Goal: Find specific page/section: Find specific page/section

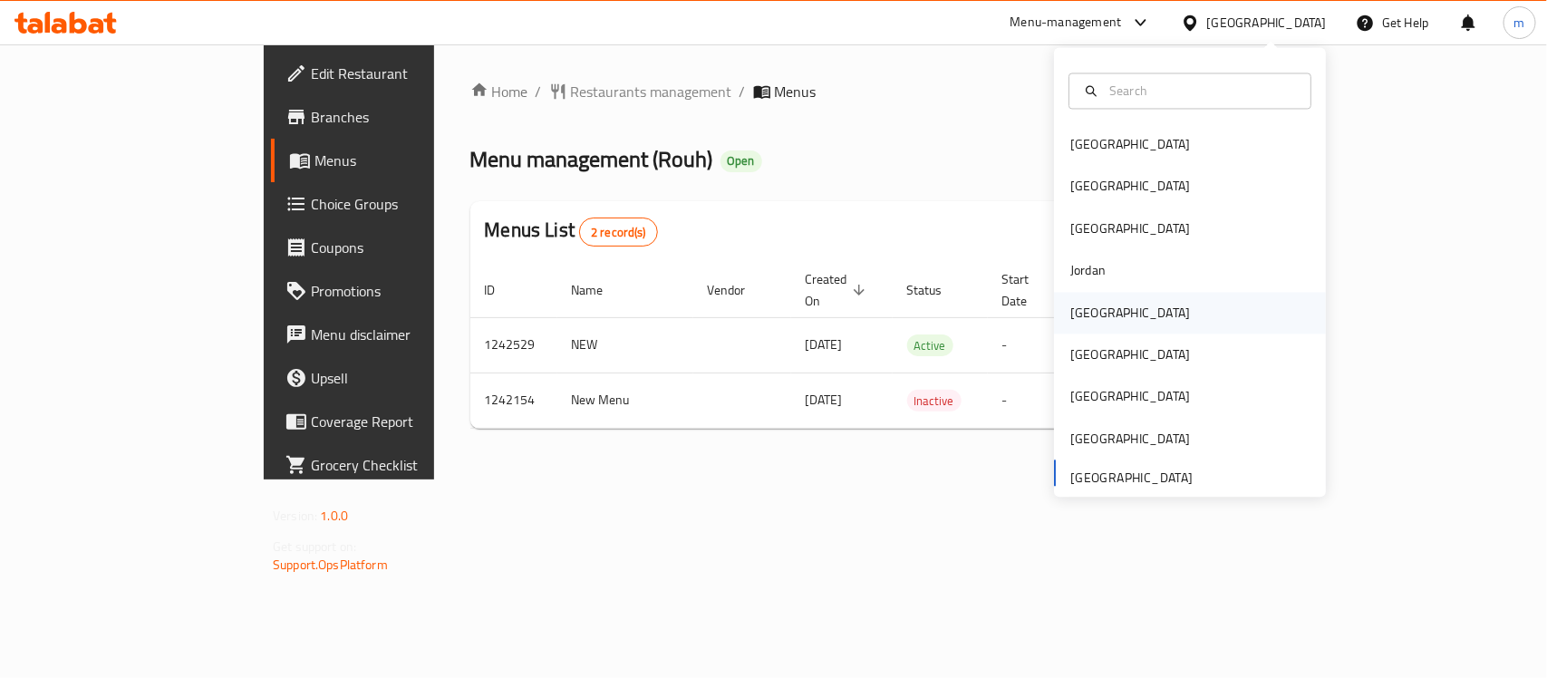
click at [1093, 305] on div "[GEOGRAPHIC_DATA]" at bounding box center [1130, 313] width 149 height 42
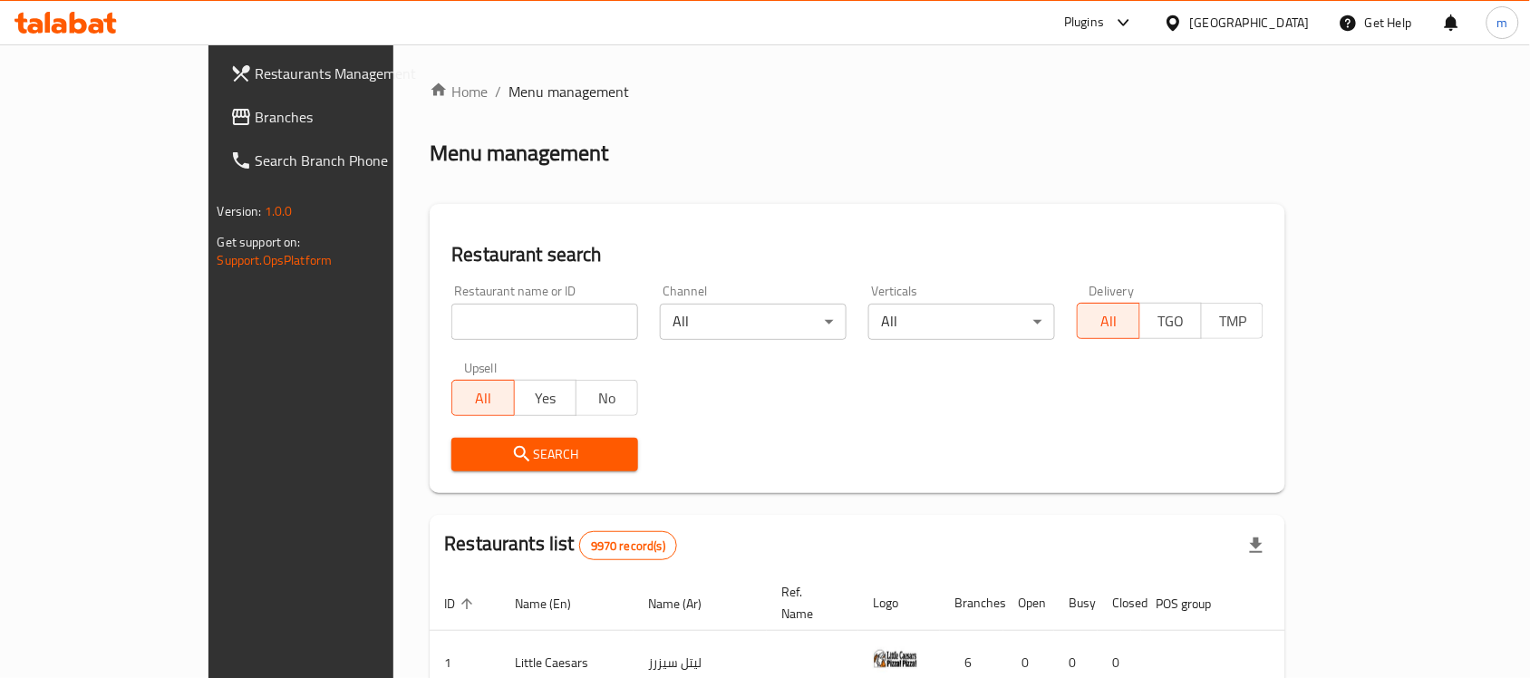
click at [256, 122] on span "Branches" at bounding box center [353, 117] width 194 height 22
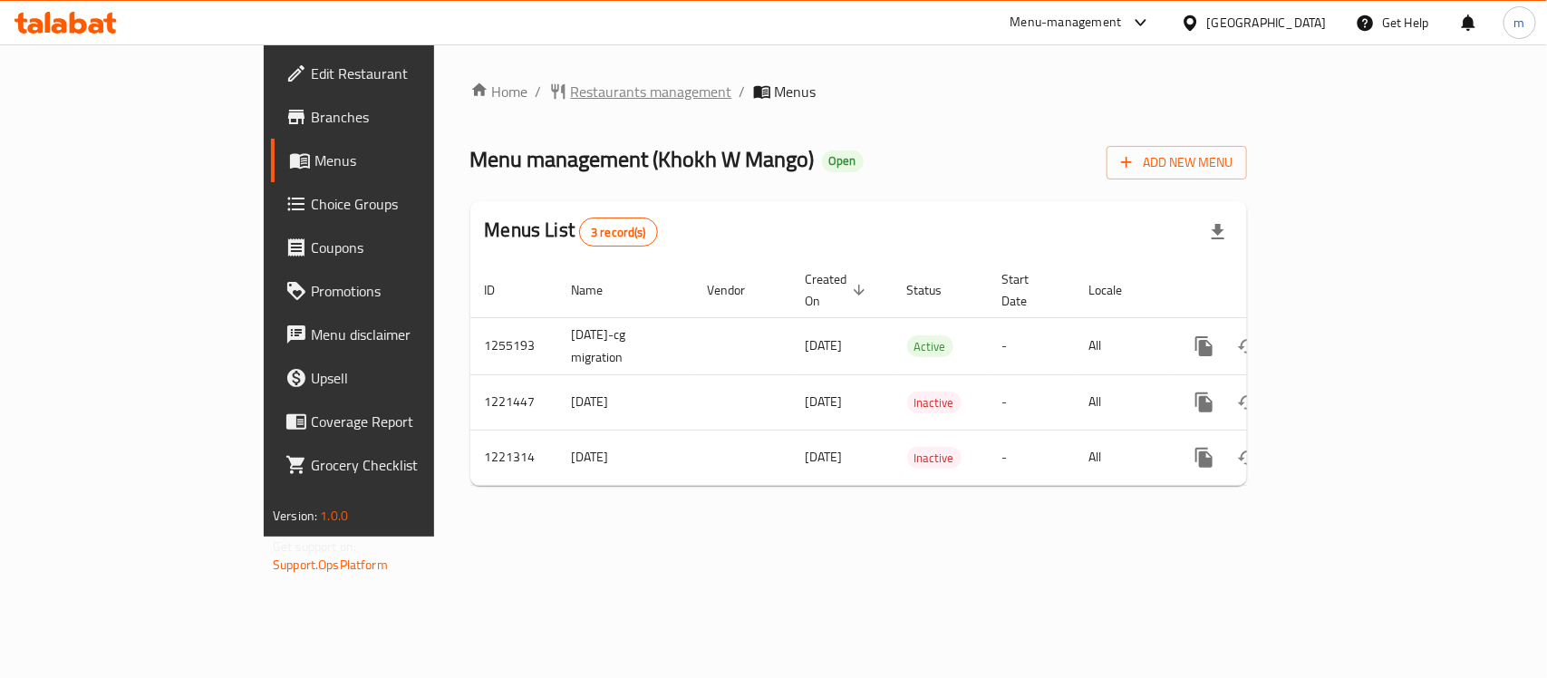
click at [571, 93] on span "Restaurants management" at bounding box center [651, 92] width 161 height 22
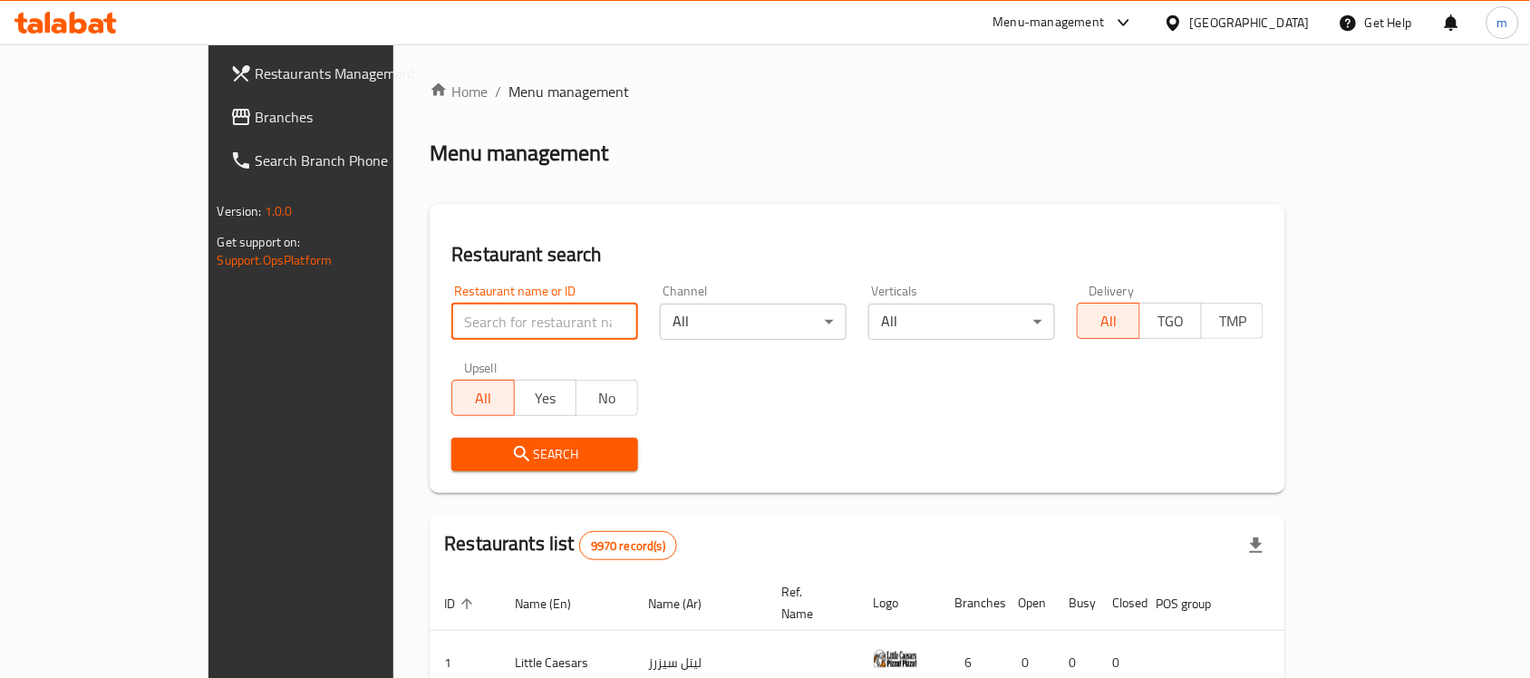
click at [451, 319] on input "search" at bounding box center [544, 322] width 187 height 36
paste input "23507"
type input "23507"
click at [466, 454] on span "Search" at bounding box center [545, 454] width 158 height 23
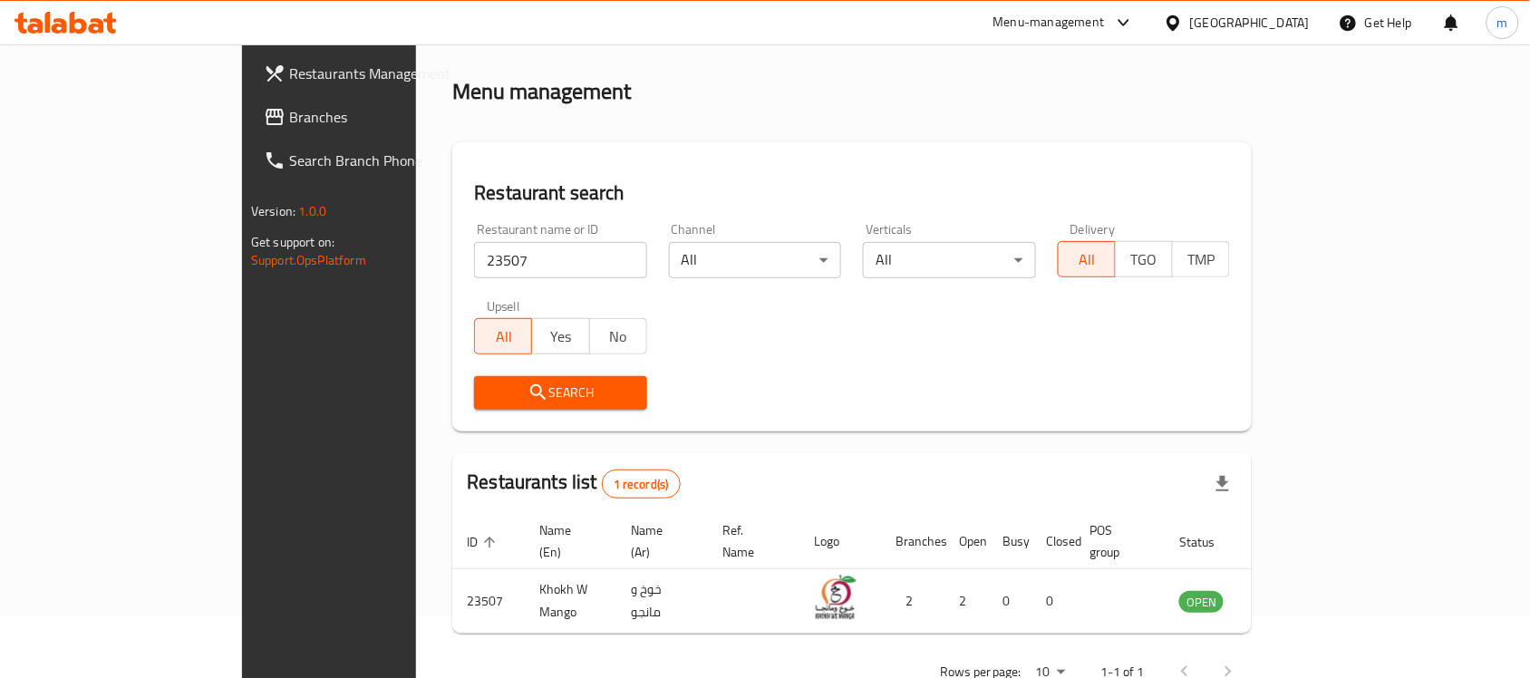
scroll to position [95, 0]
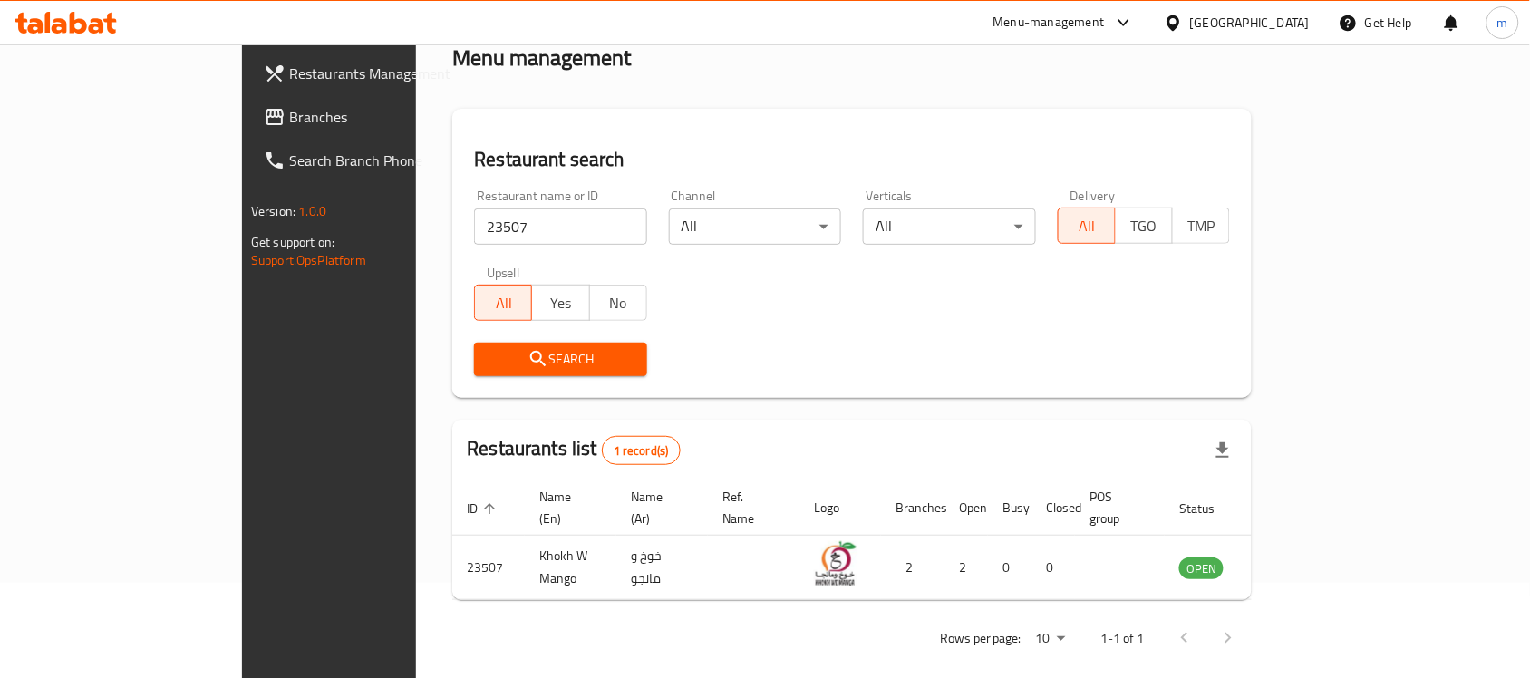
click at [1183, 18] on icon at bounding box center [1173, 23] width 19 height 19
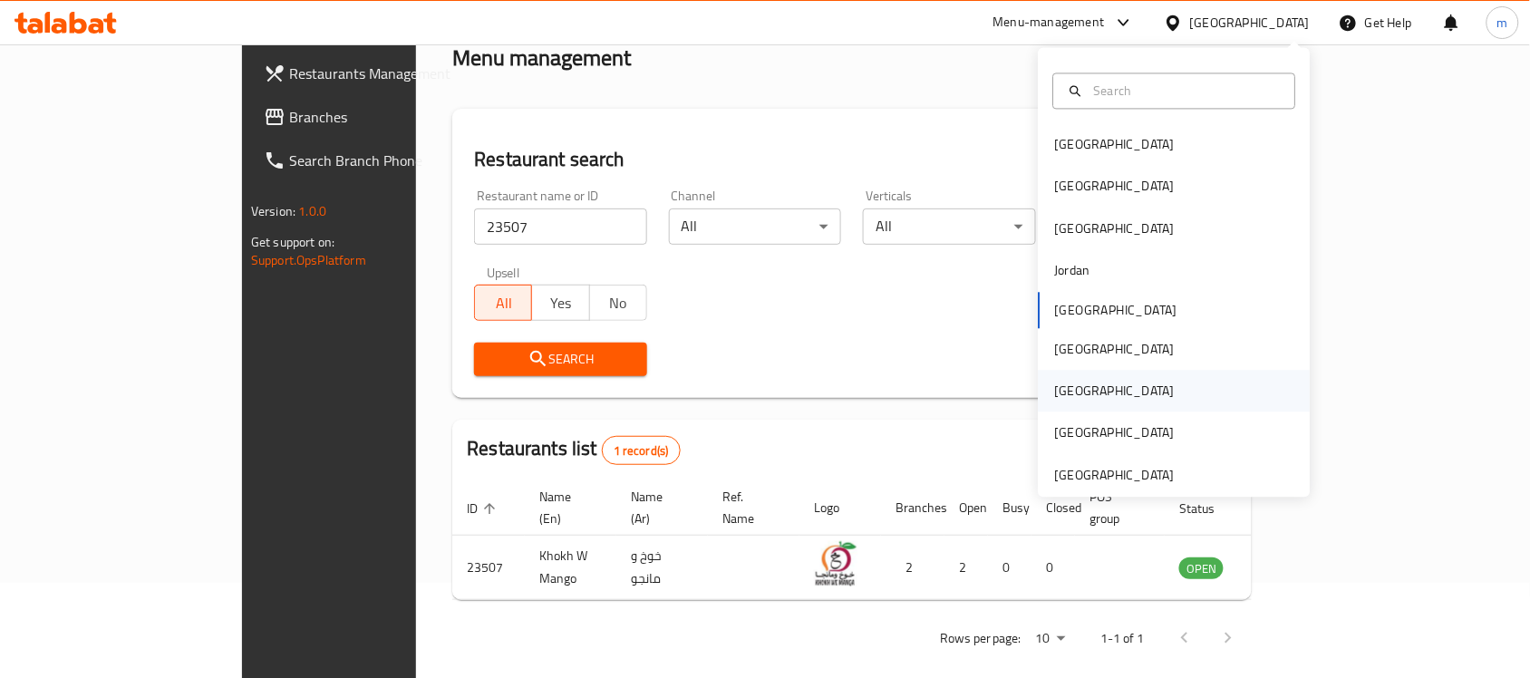
click at [1066, 396] on div "Qatar" at bounding box center [1115, 392] width 120 height 20
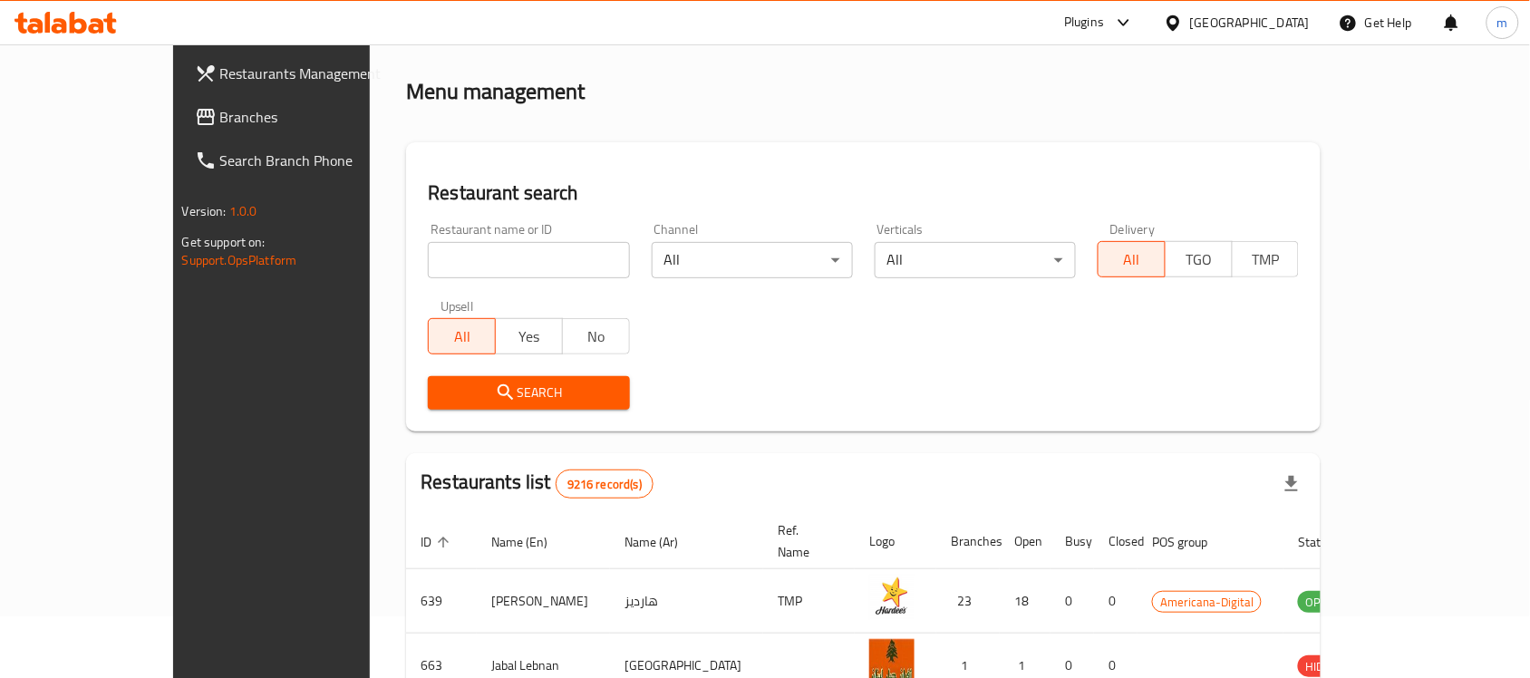
scroll to position [95, 0]
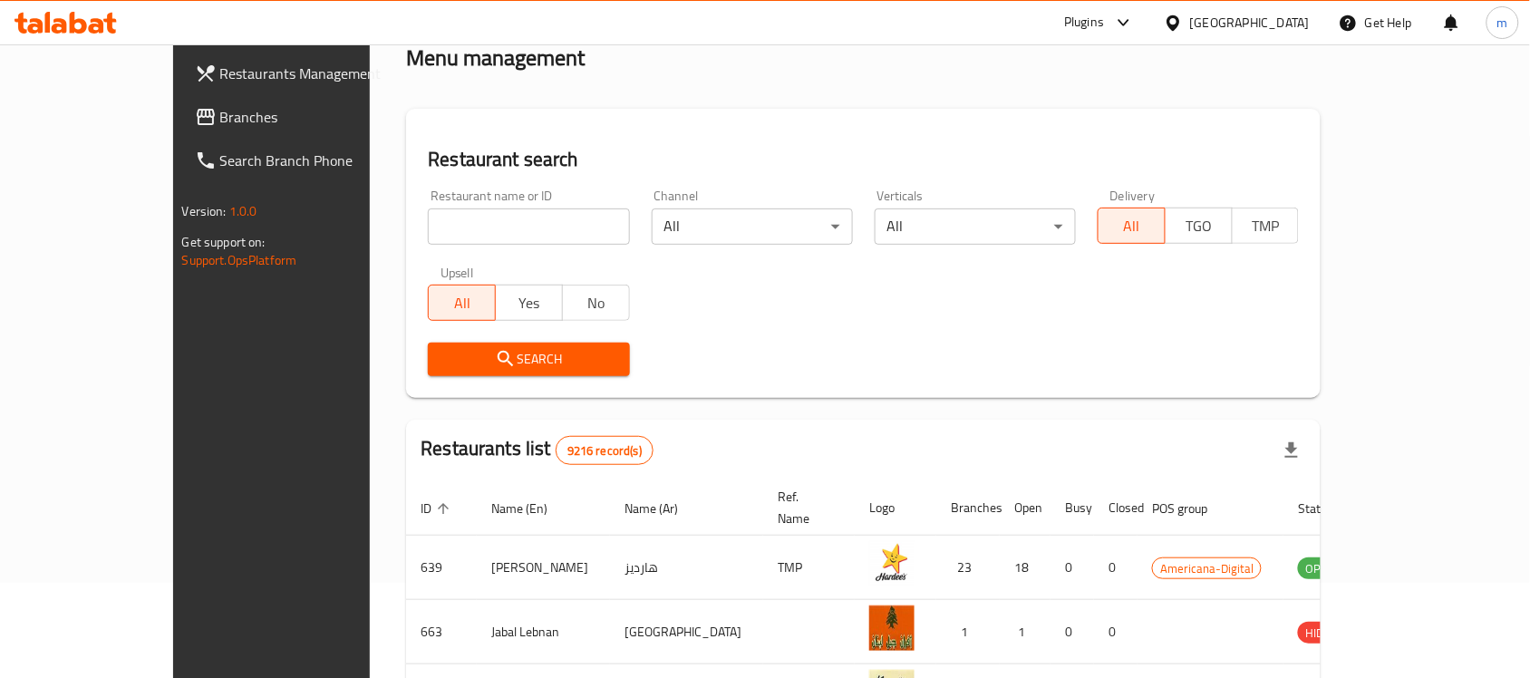
click at [220, 127] on span "Branches" at bounding box center [317, 117] width 194 height 22
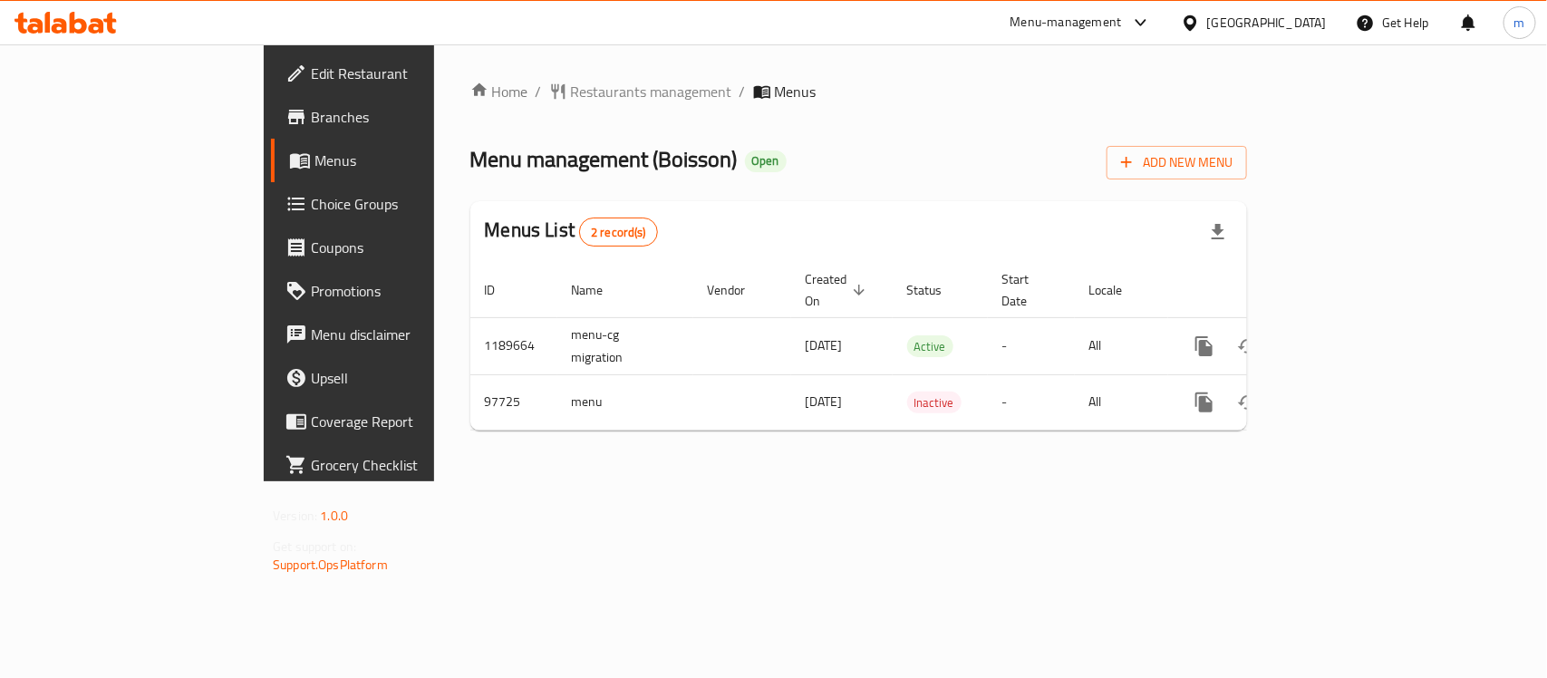
click at [571, 88] on span "Restaurants management" at bounding box center [651, 92] width 161 height 22
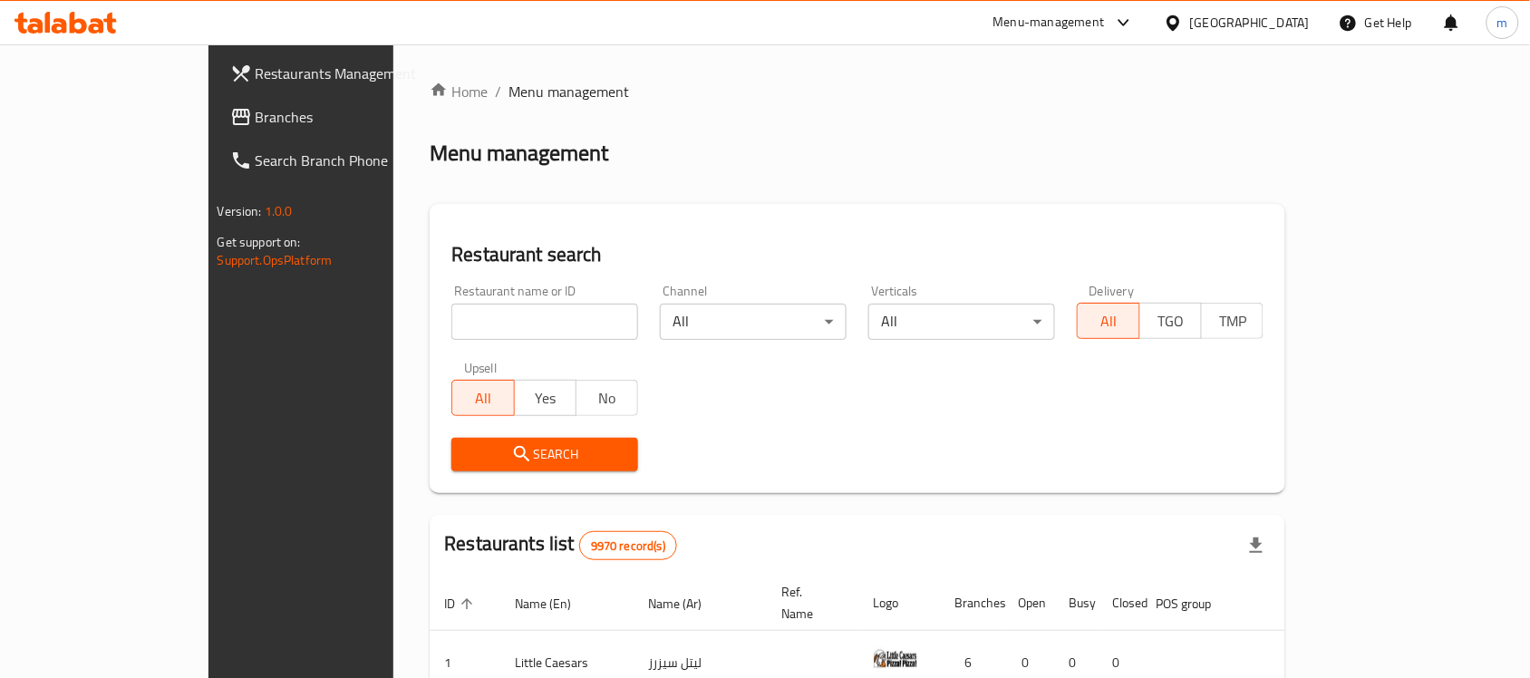
click at [451, 317] on input "search" at bounding box center [544, 322] width 187 height 36
paste input "602035"
type input "602035"
click at [511, 453] on icon "submit" at bounding box center [522, 454] width 22 height 22
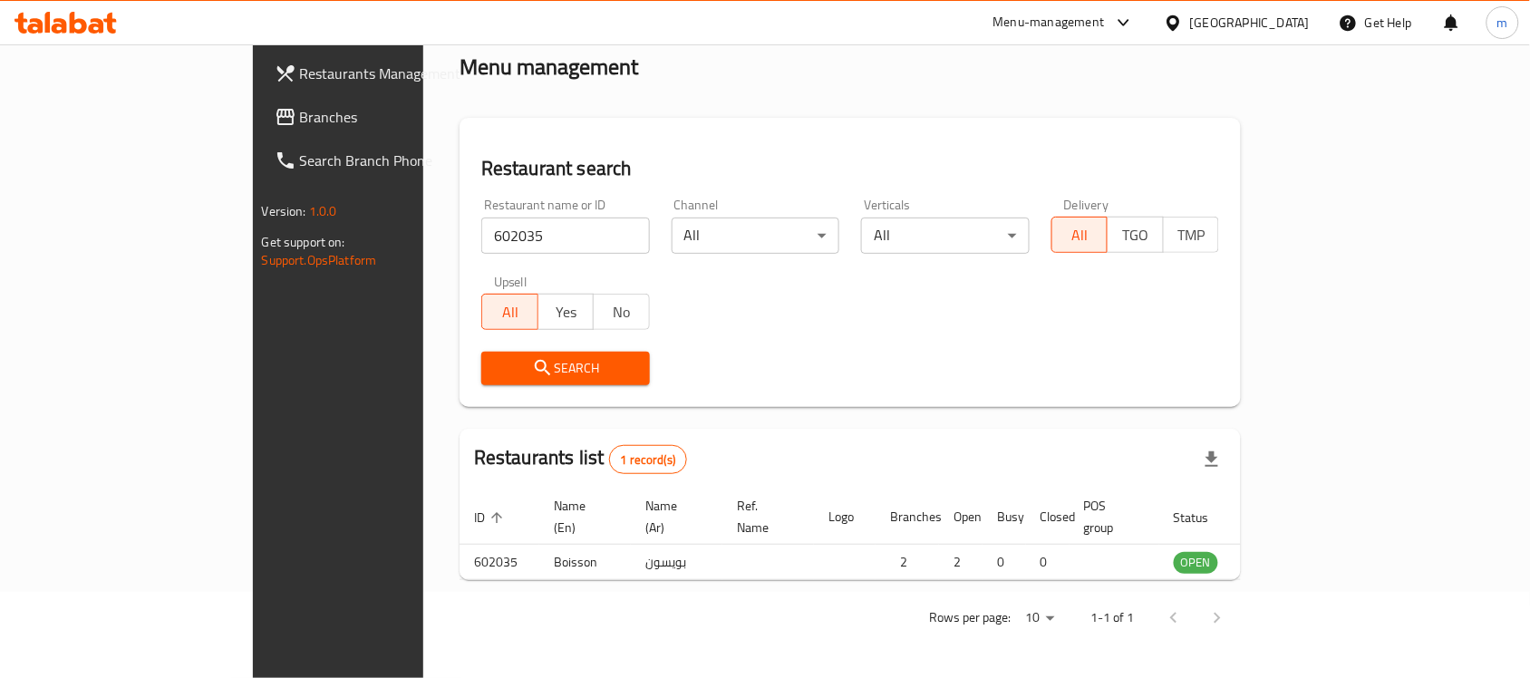
scroll to position [95, 0]
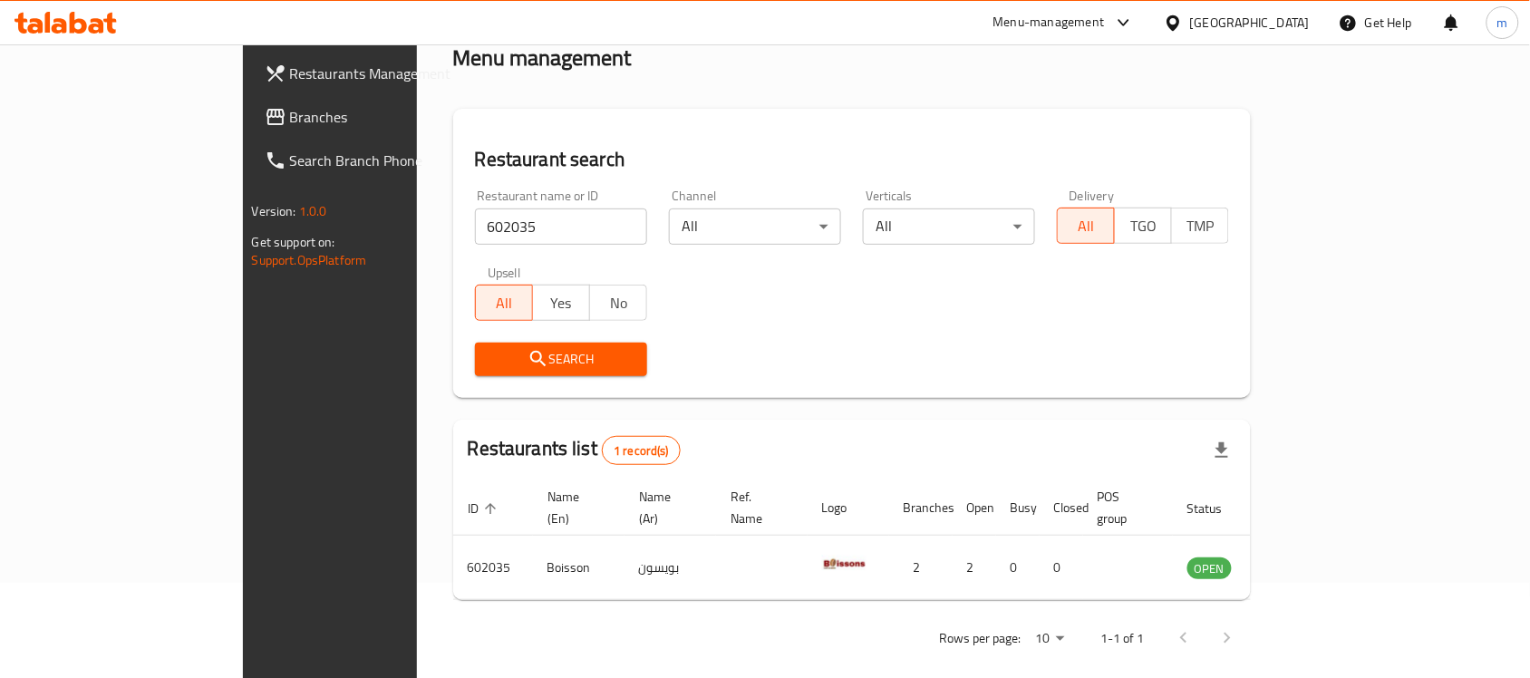
click at [1244, 18] on div "Kuwait" at bounding box center [1236, 23] width 175 height 44
click at [1183, 23] on icon at bounding box center [1173, 23] width 19 height 19
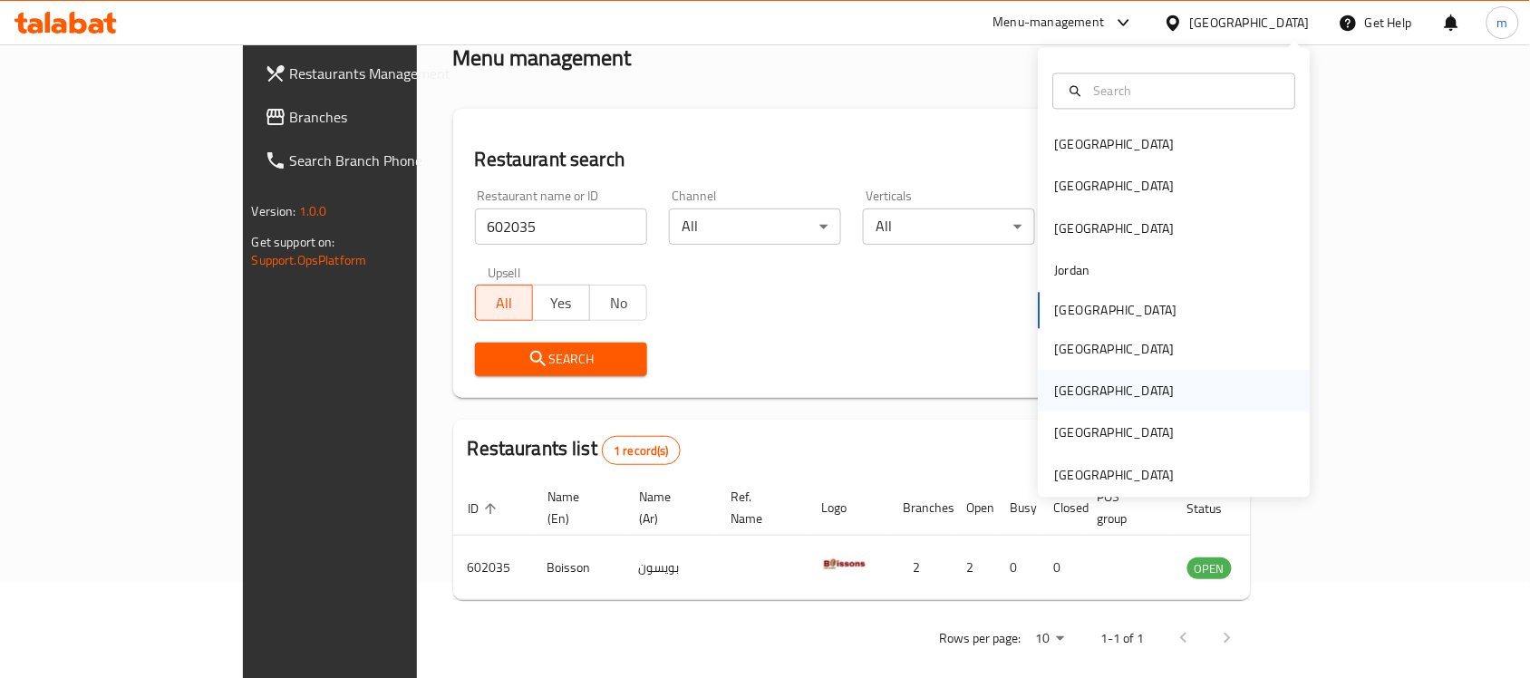
click at [1072, 391] on div "Qatar" at bounding box center [1115, 392] width 149 height 42
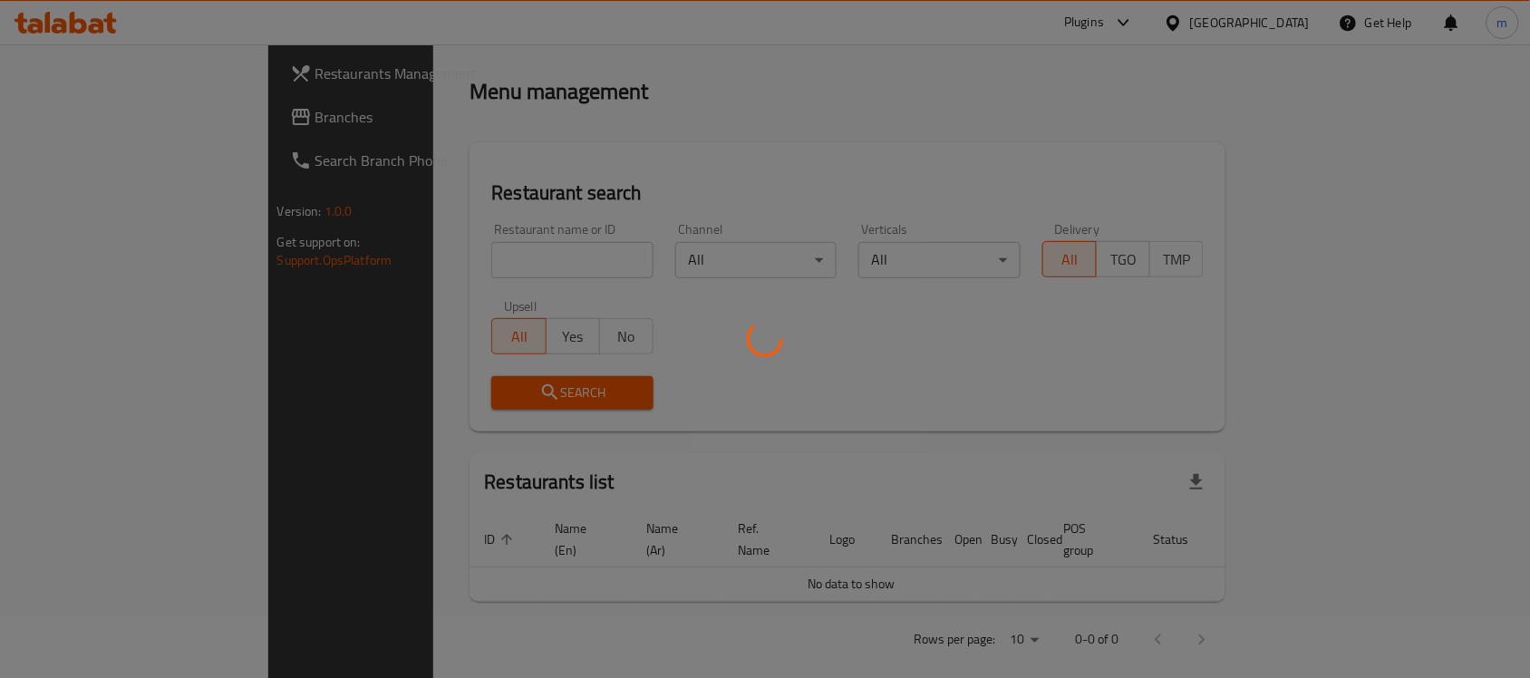
scroll to position [95, 0]
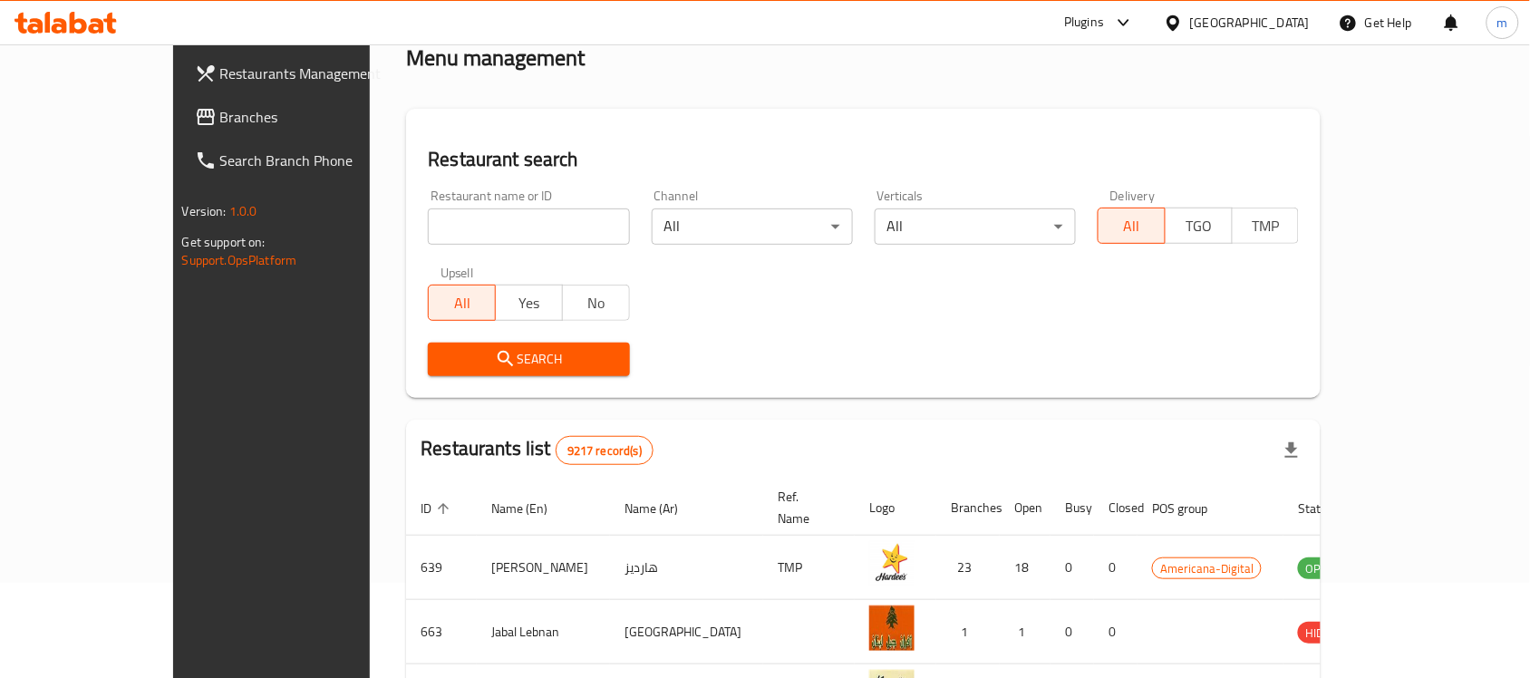
click at [220, 111] on span "Branches" at bounding box center [317, 117] width 194 height 22
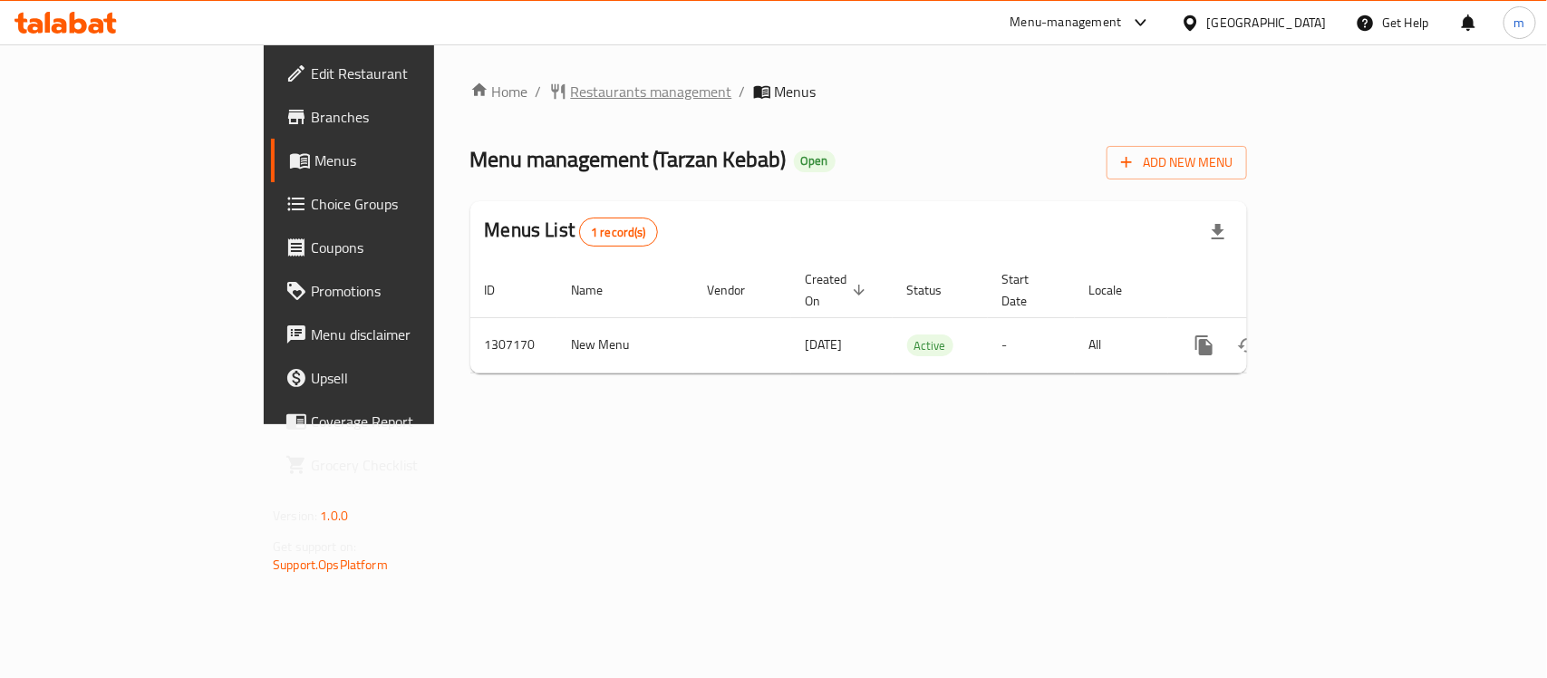
click at [571, 81] on span "Restaurants management" at bounding box center [651, 92] width 161 height 22
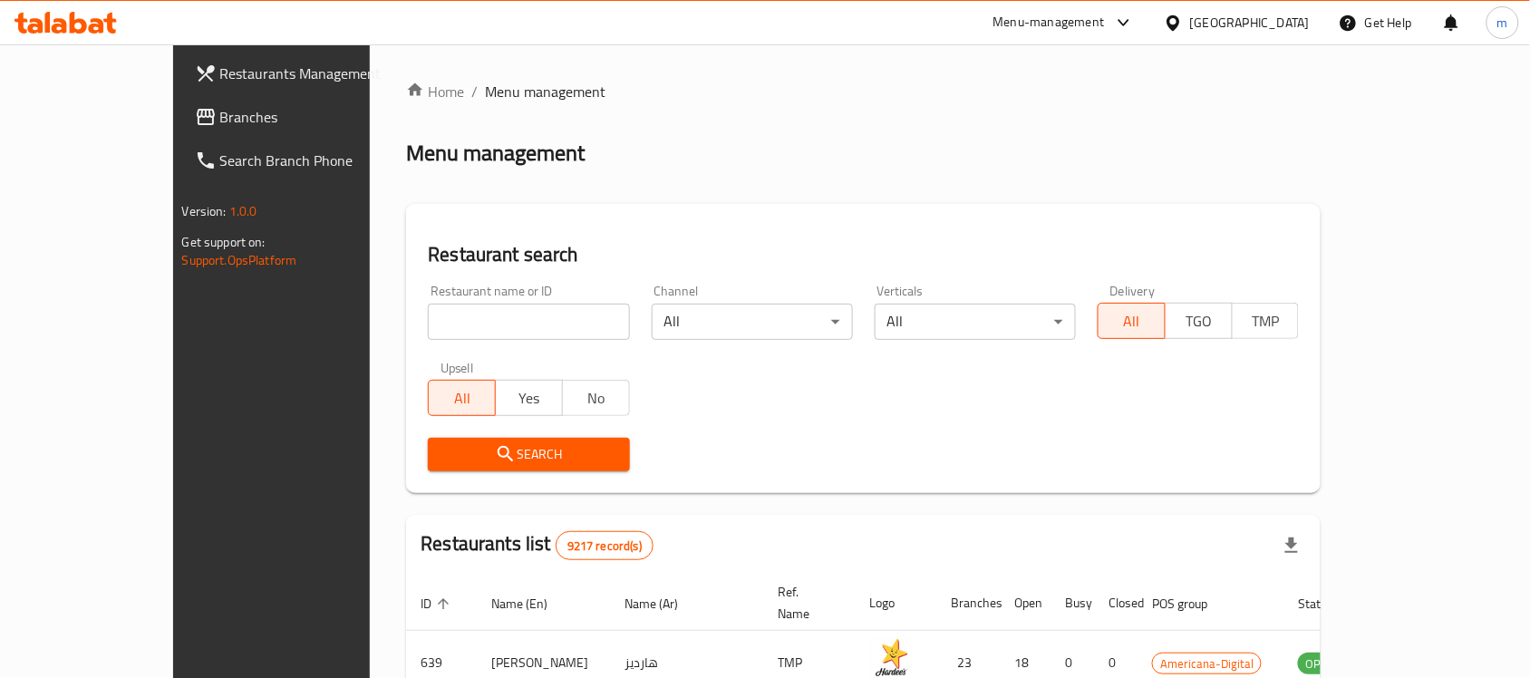
click at [428, 320] on input "search" at bounding box center [528, 322] width 201 height 36
paste input "704354"
type input "704354"
click at [495, 460] on icon "submit" at bounding box center [506, 454] width 22 height 22
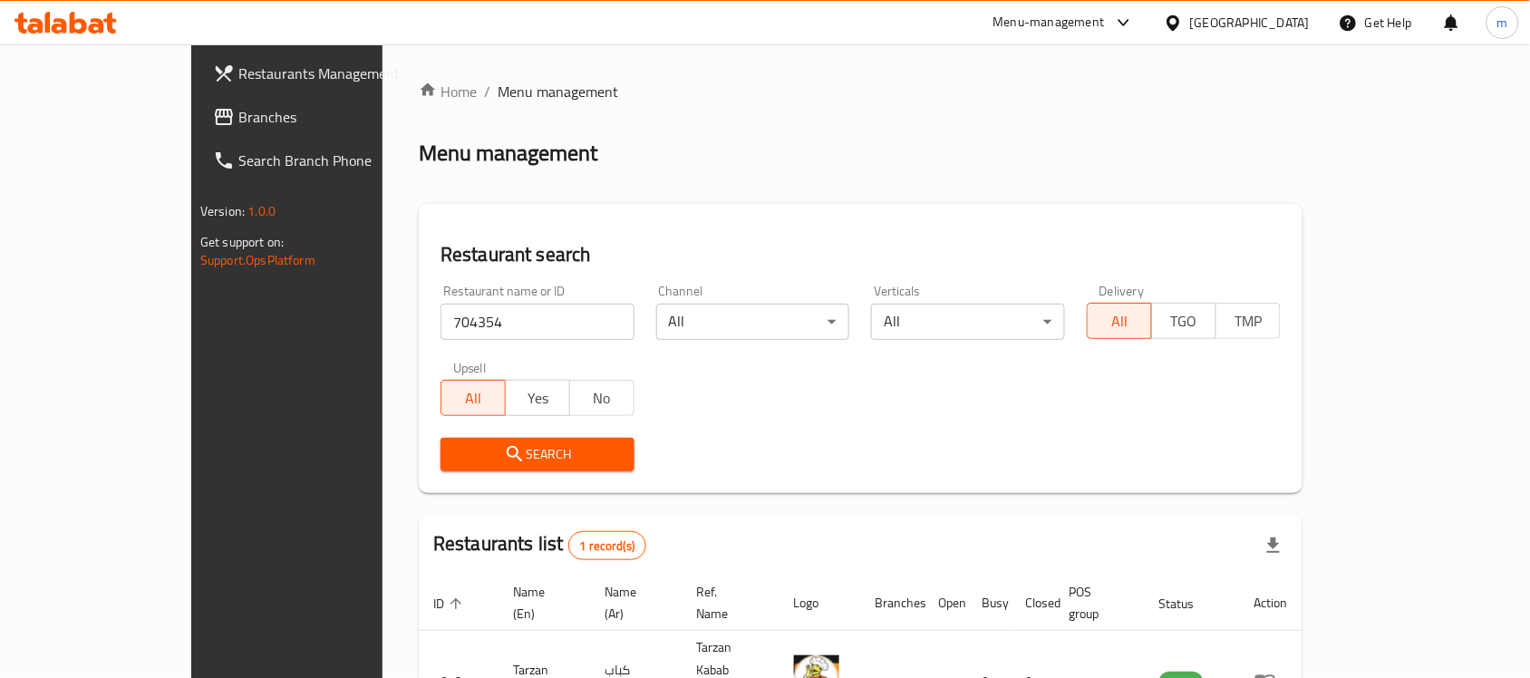
click at [1183, 23] on icon at bounding box center [1173, 23] width 19 height 19
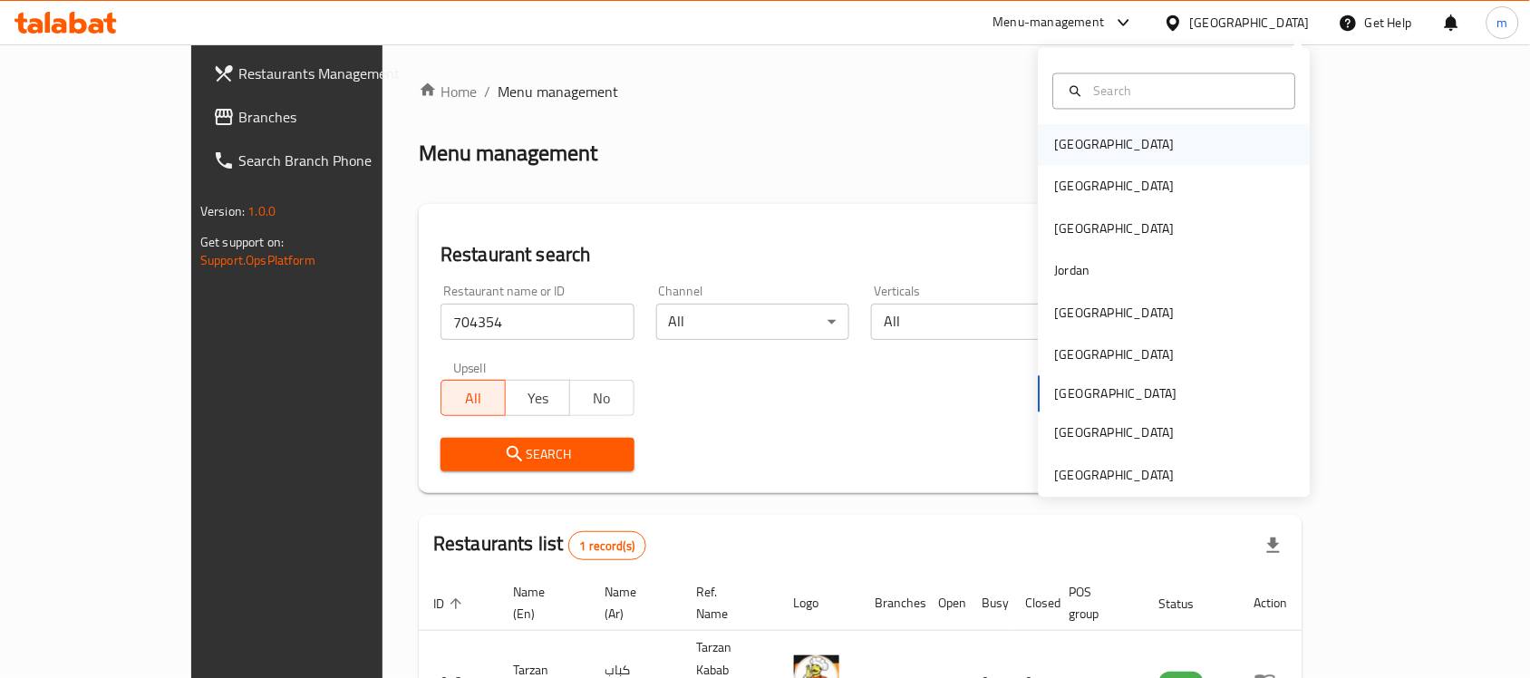
click at [1088, 150] on div "[GEOGRAPHIC_DATA]" at bounding box center [1115, 145] width 149 height 42
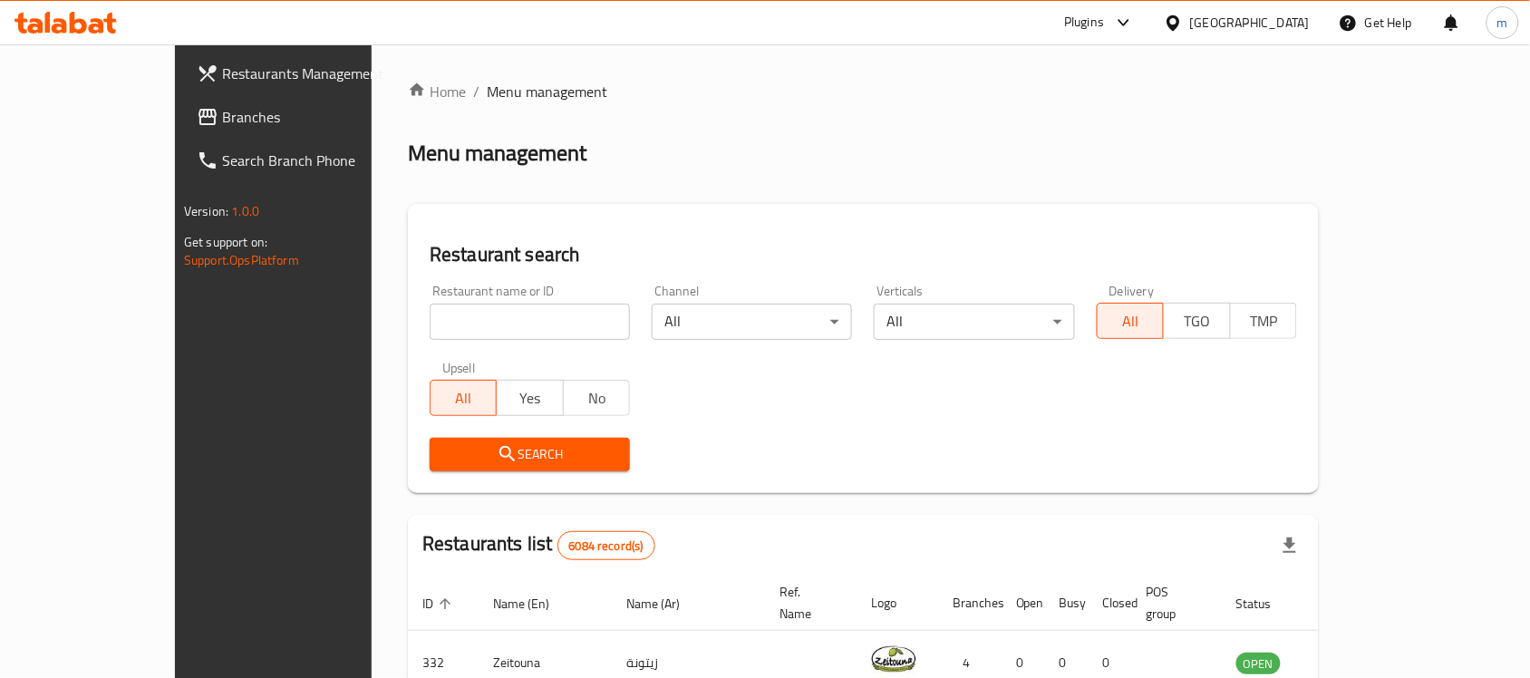
click at [222, 114] on span "Branches" at bounding box center [319, 117] width 194 height 22
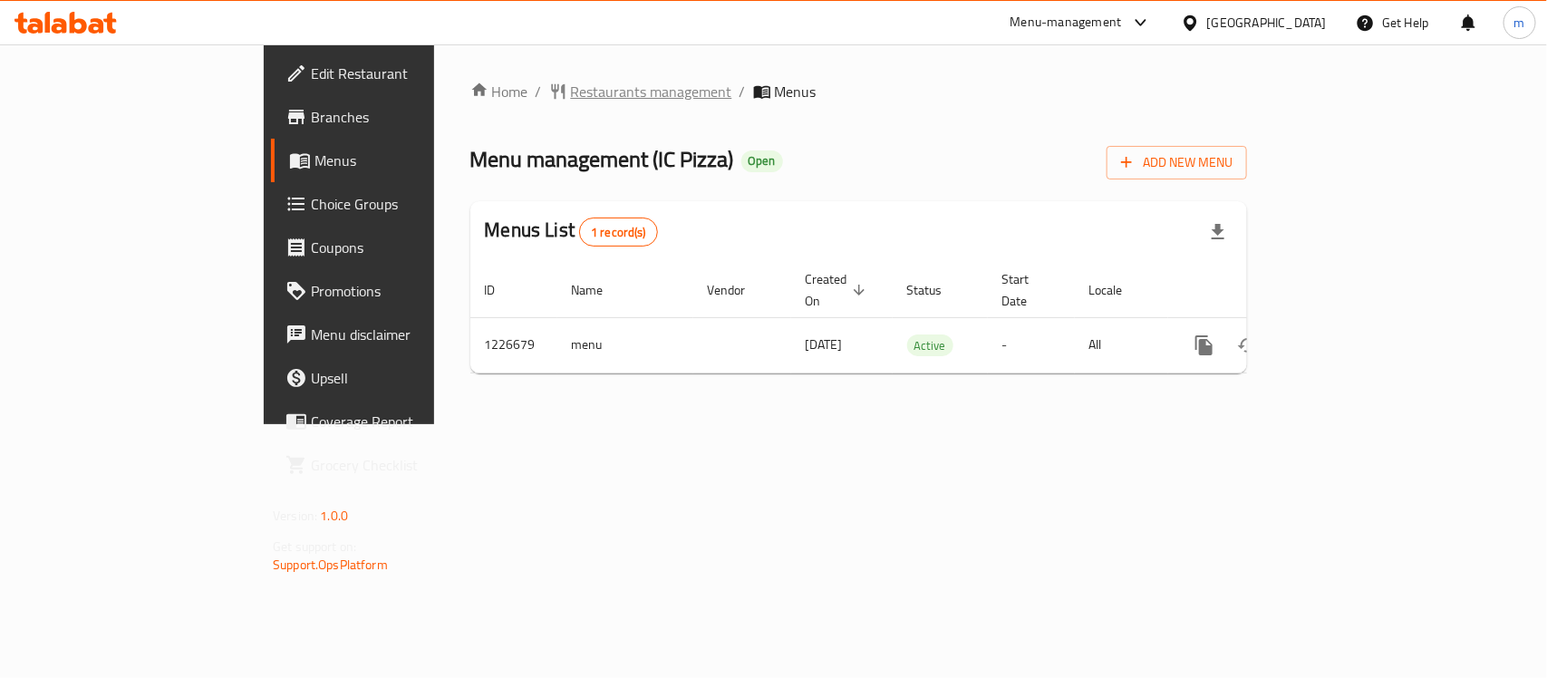
click at [571, 92] on span "Restaurants management" at bounding box center [651, 92] width 161 height 22
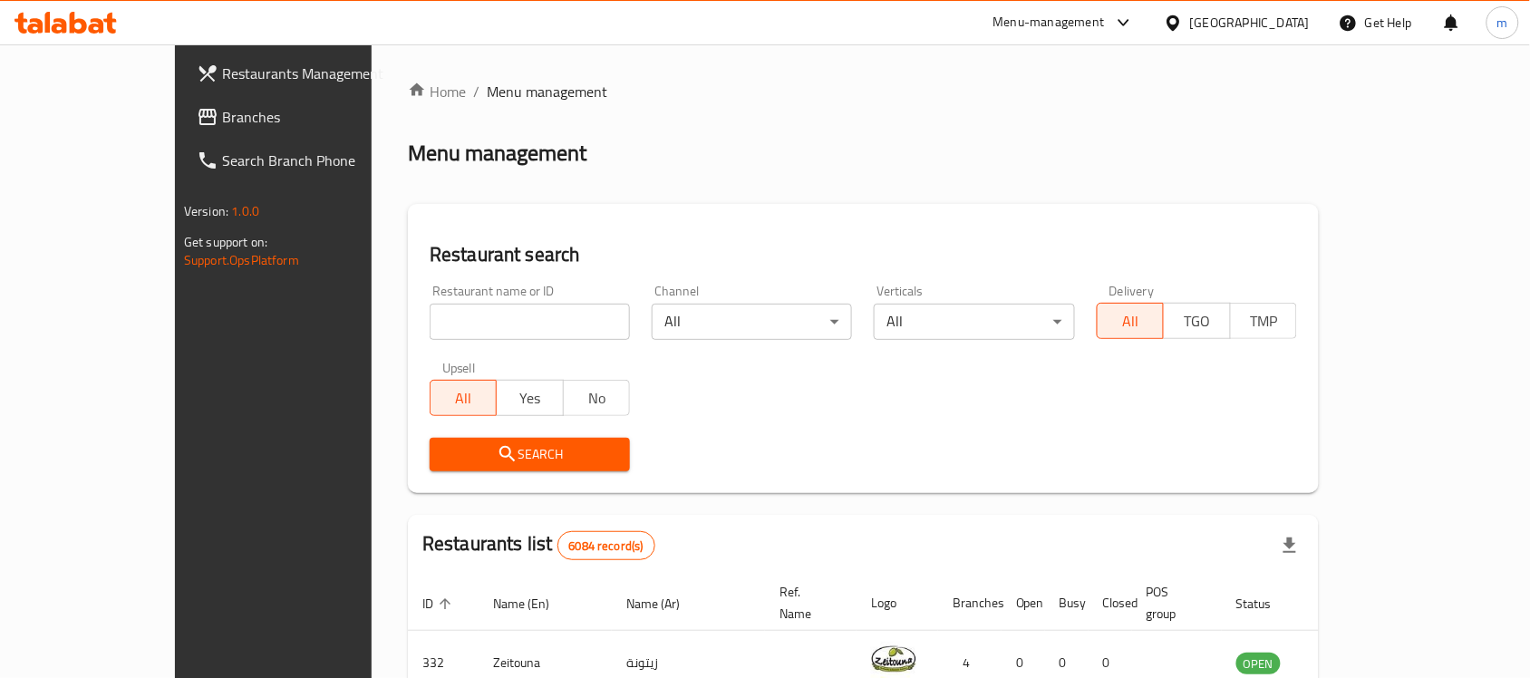
click at [430, 295] on div "Restaurant name or ID Restaurant name or ID" at bounding box center [530, 312] width 200 height 55
click at [430, 331] on input "search" at bounding box center [530, 322] width 200 height 36
paste input "675658"
type input "675658"
click at [497, 450] on icon "submit" at bounding box center [508, 454] width 22 height 22
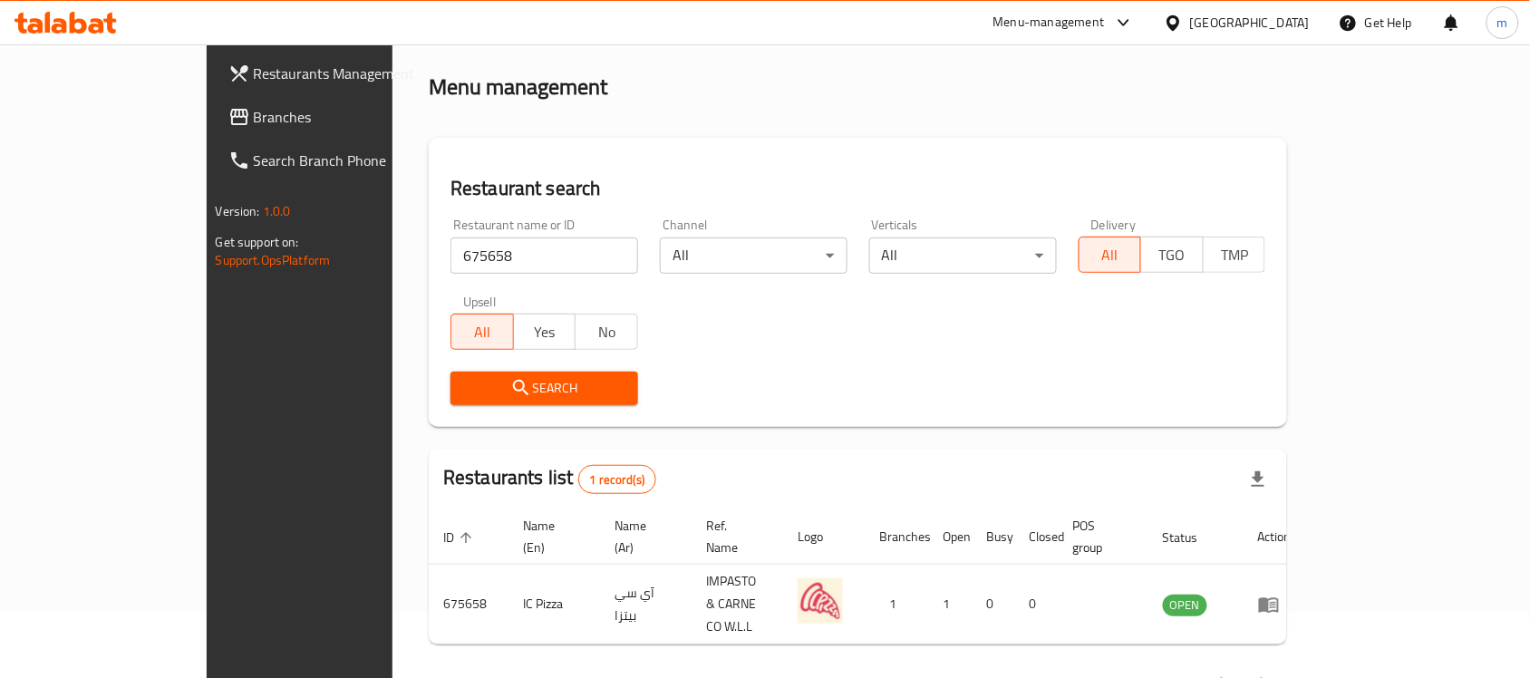
scroll to position [95, 0]
